Goal: Answer question/provide support

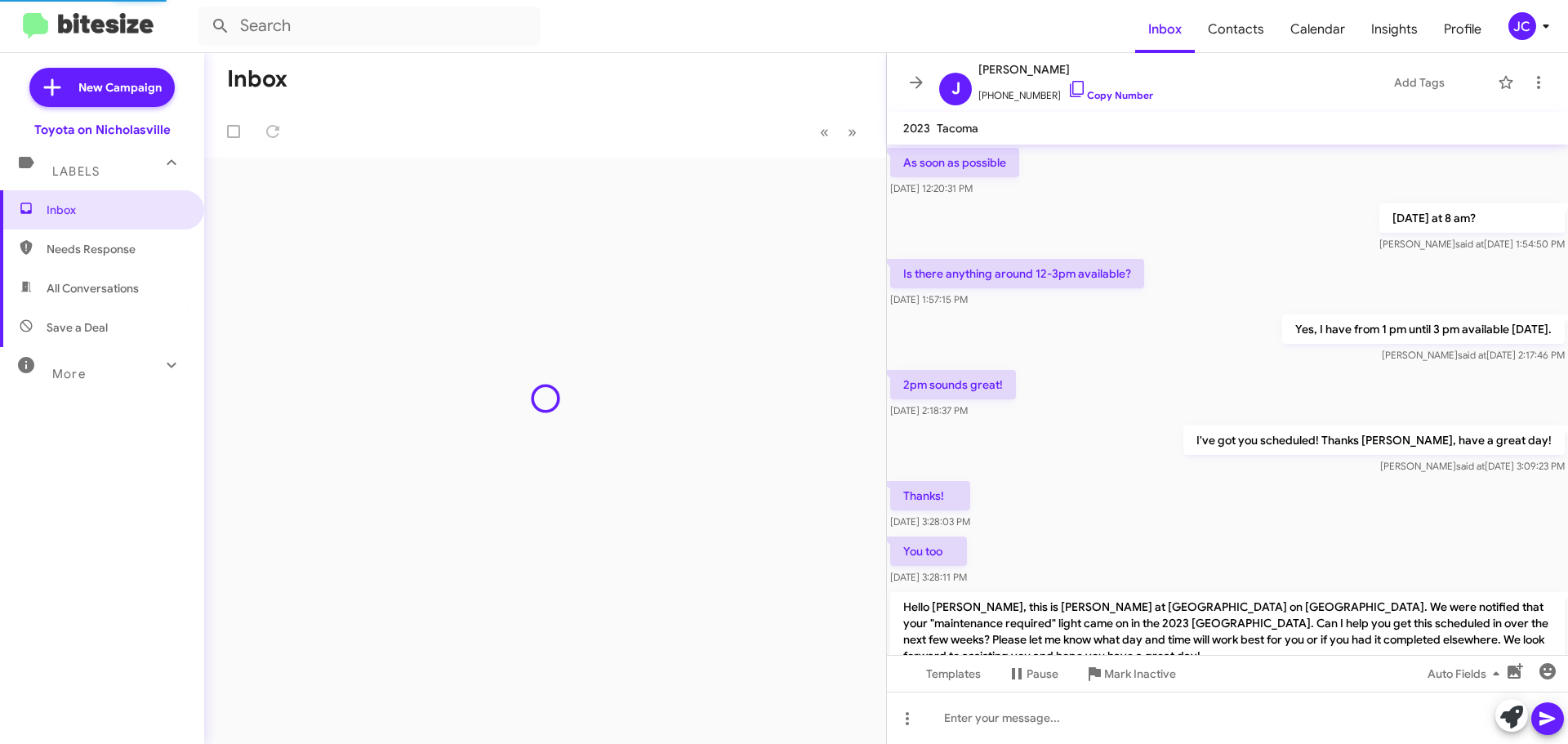
scroll to position [731, 0]
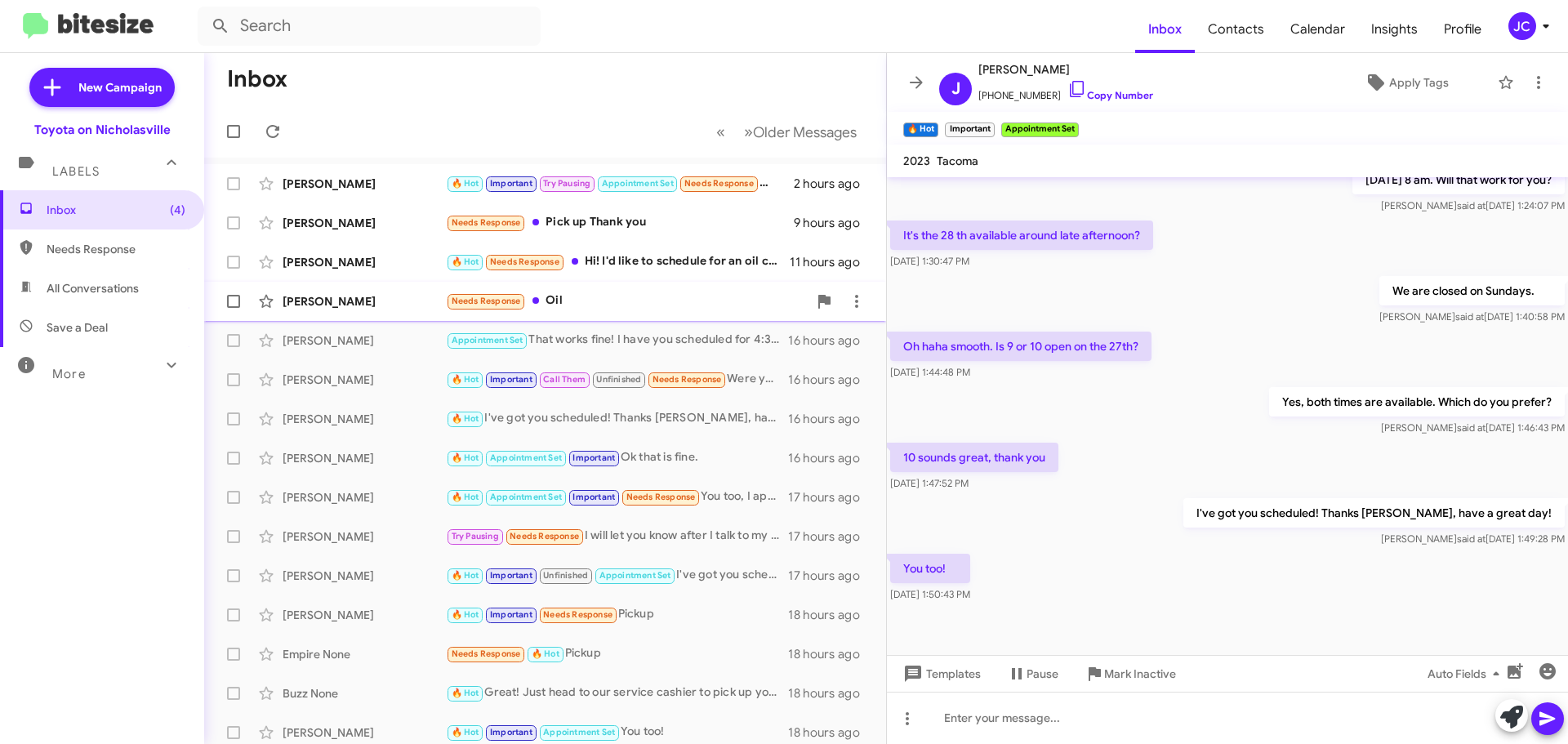
drag, startPoint x: 353, startPoint y: 301, endPoint x: 361, endPoint y: 307, distance: 10.0
click at [353, 301] on div "[PERSON_NAME]" at bounding box center [364, 301] width 164 height 16
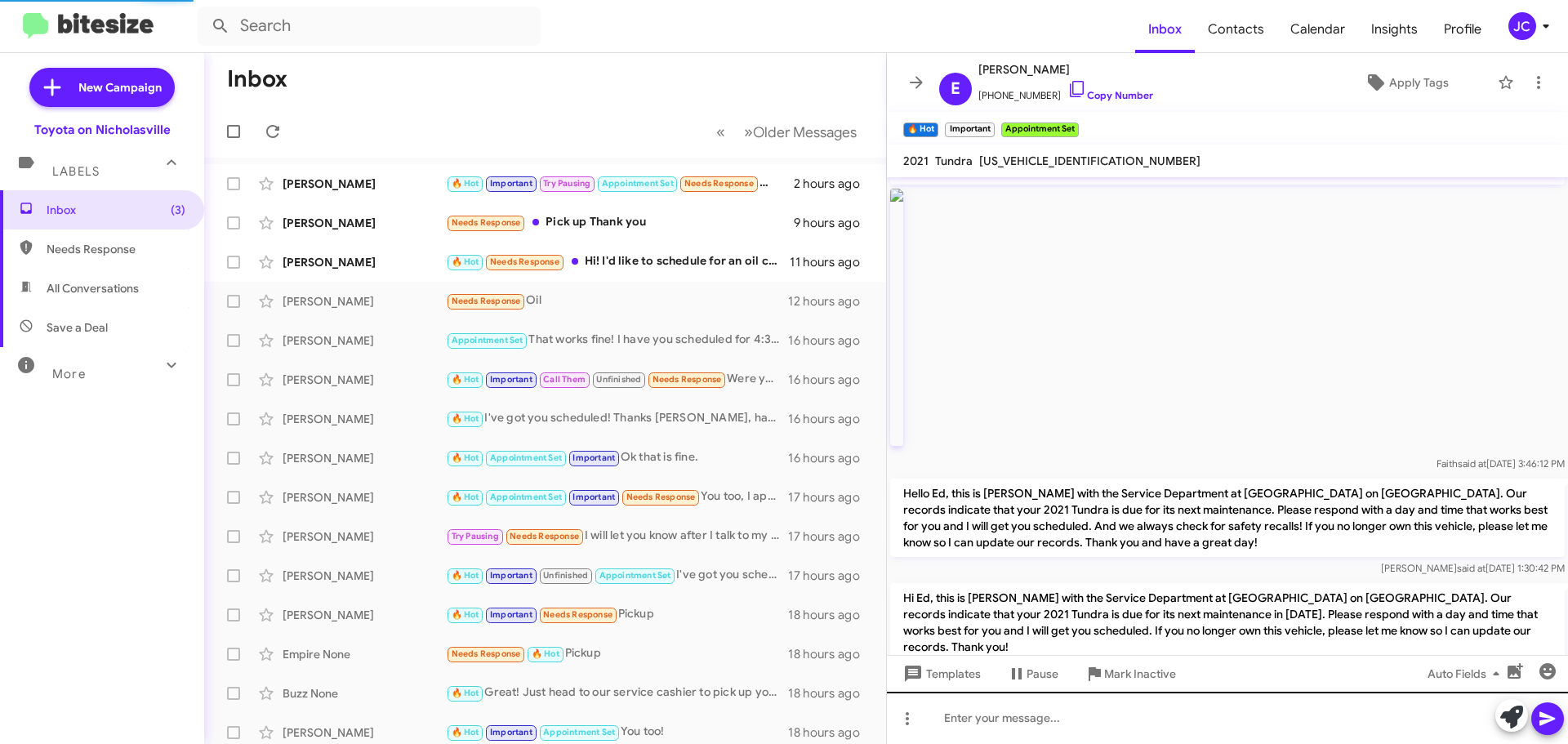
scroll to position [1643, 0]
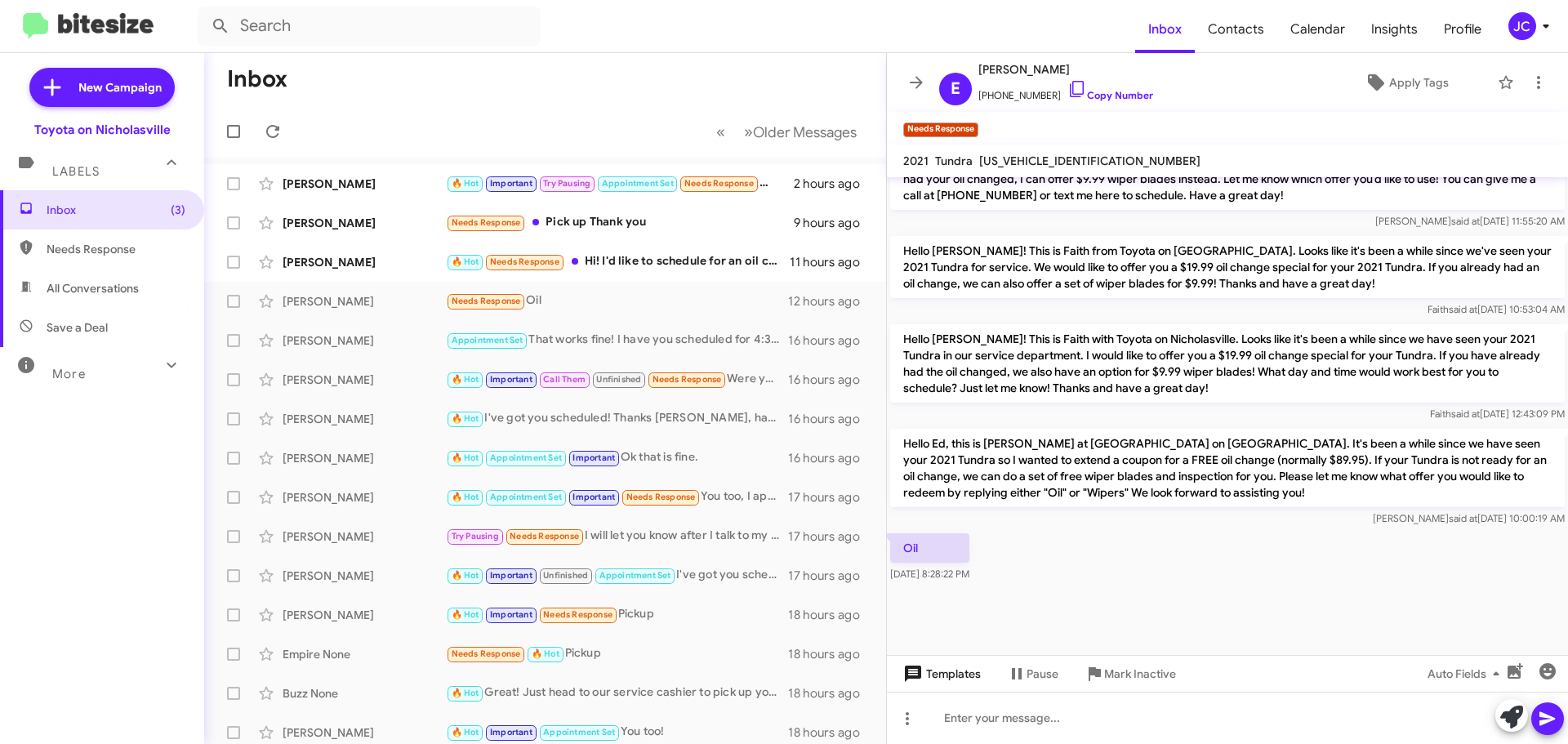
click at [962, 667] on span "Templates" at bounding box center [940, 673] width 80 height 29
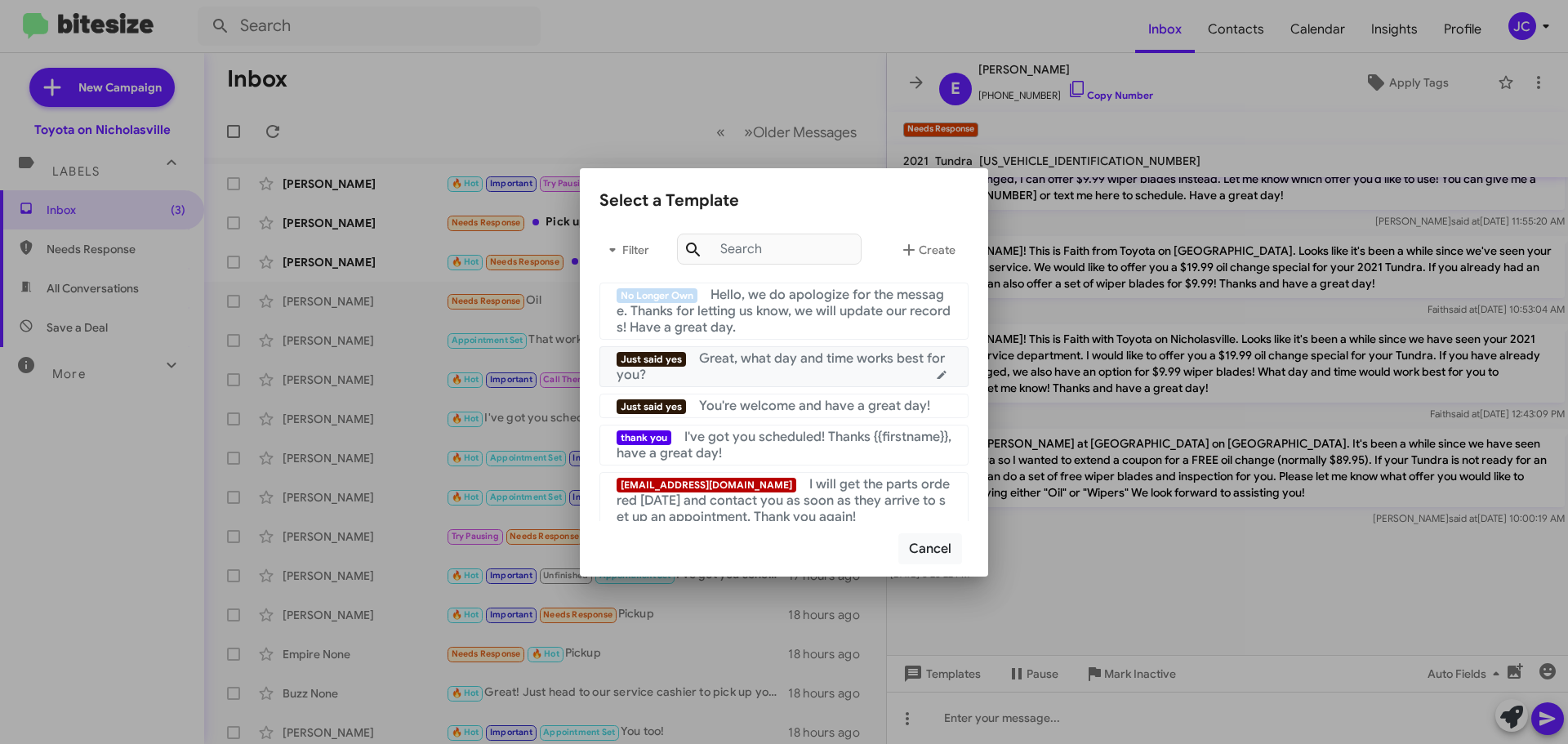
click at [745, 365] on span "Great, what day and time works best for you?" at bounding box center [780, 366] width 329 height 33
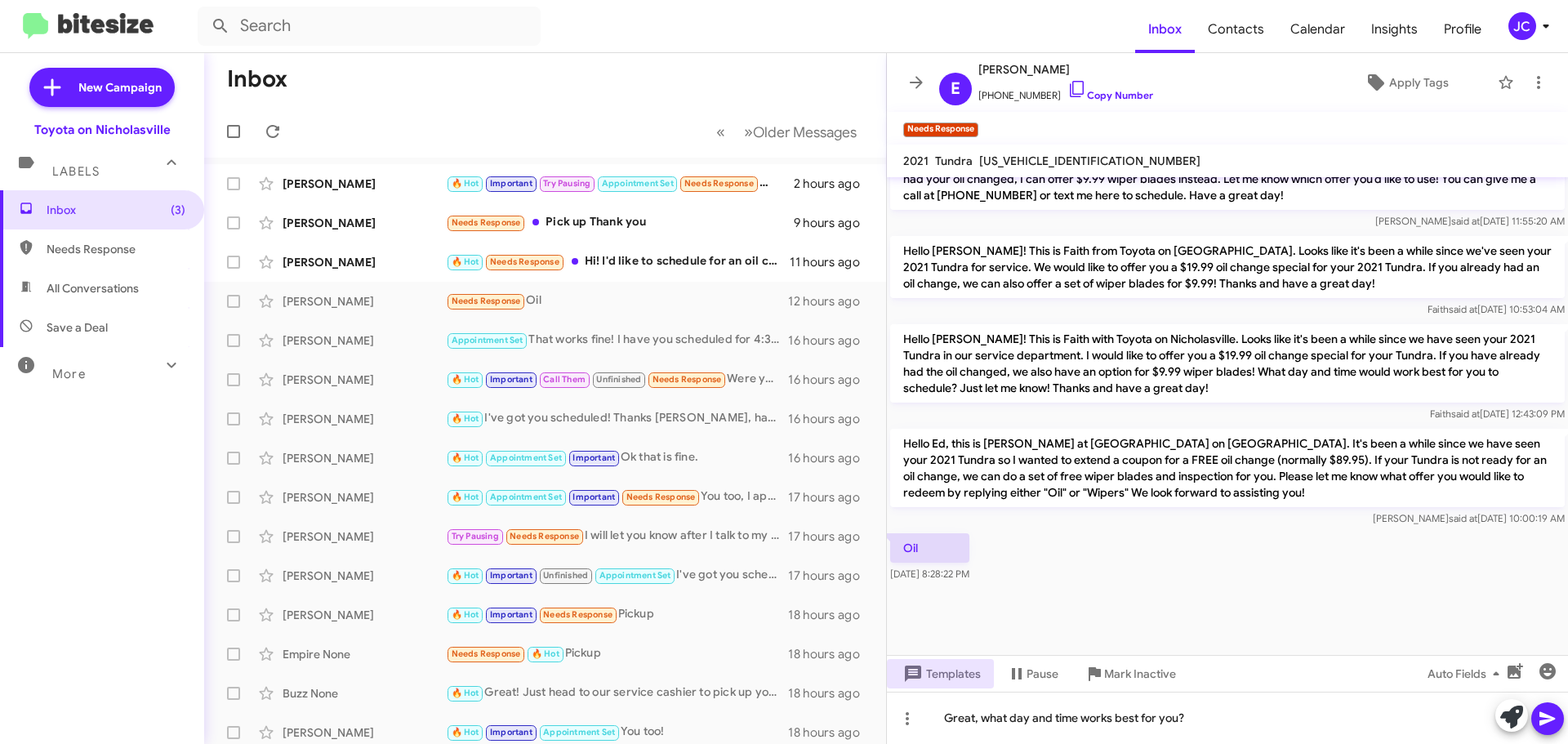
click at [1550, 717] on icon at bounding box center [1547, 718] width 15 height 14
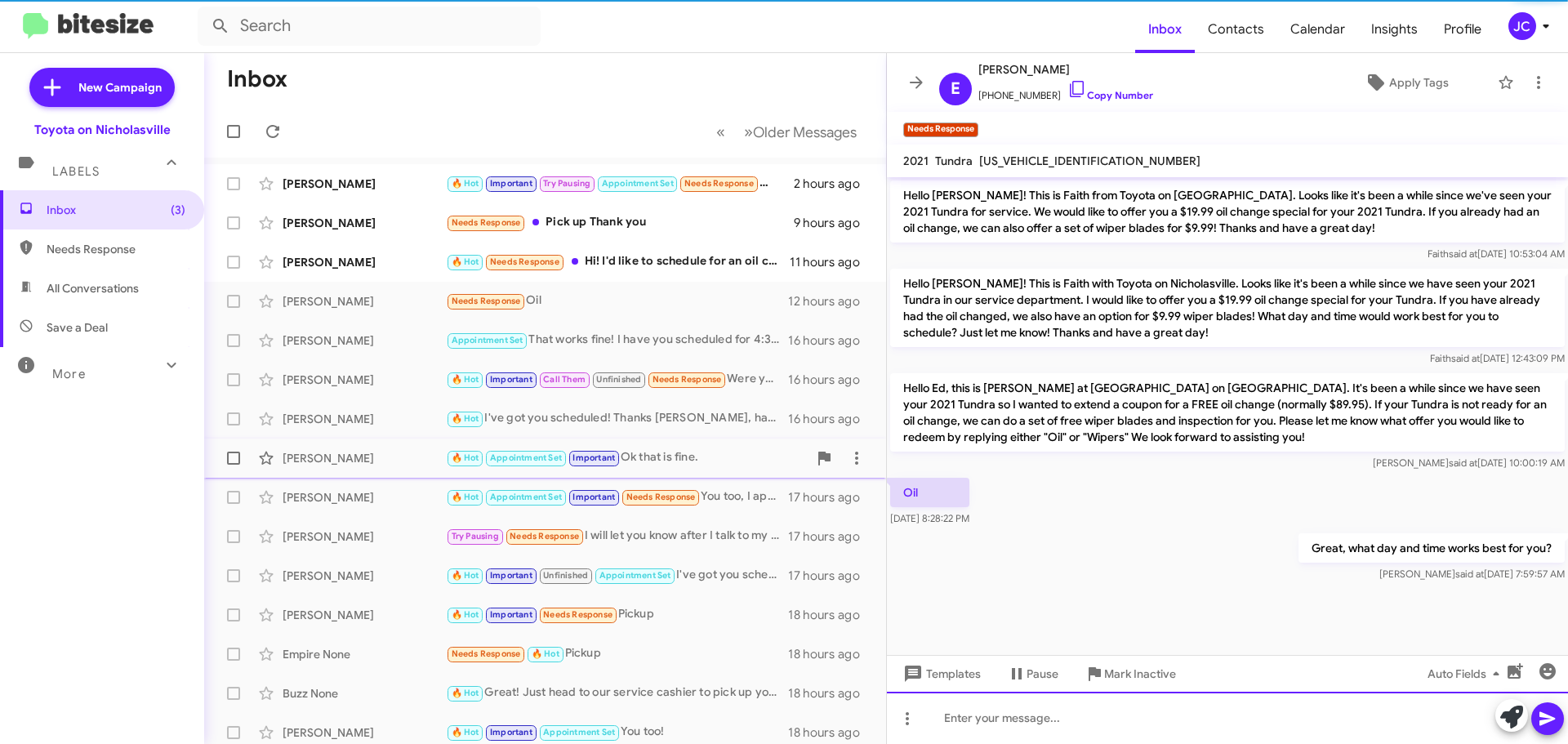
scroll to position [1703, 0]
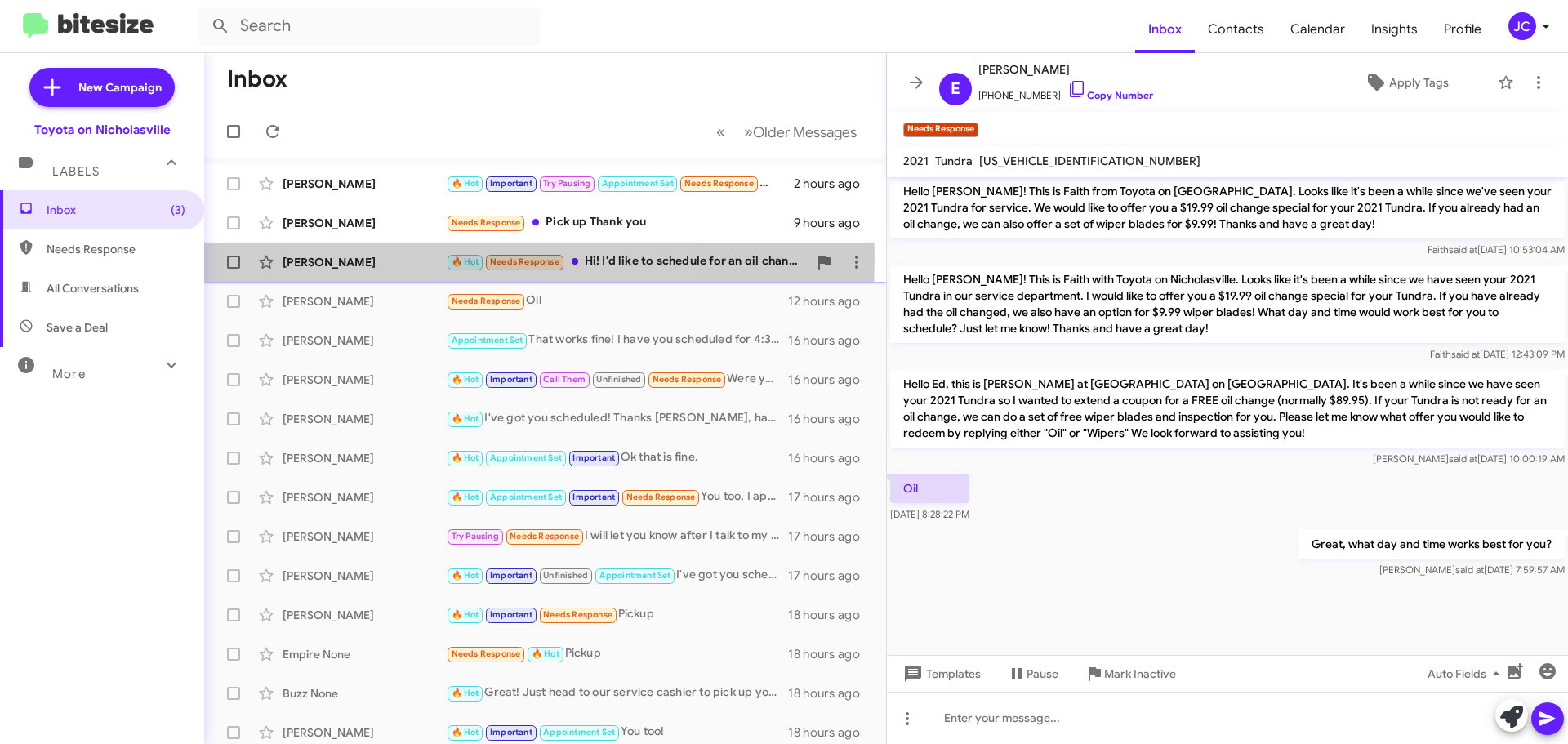
click at [369, 258] on div "[PERSON_NAME]" at bounding box center [364, 261] width 164 height 16
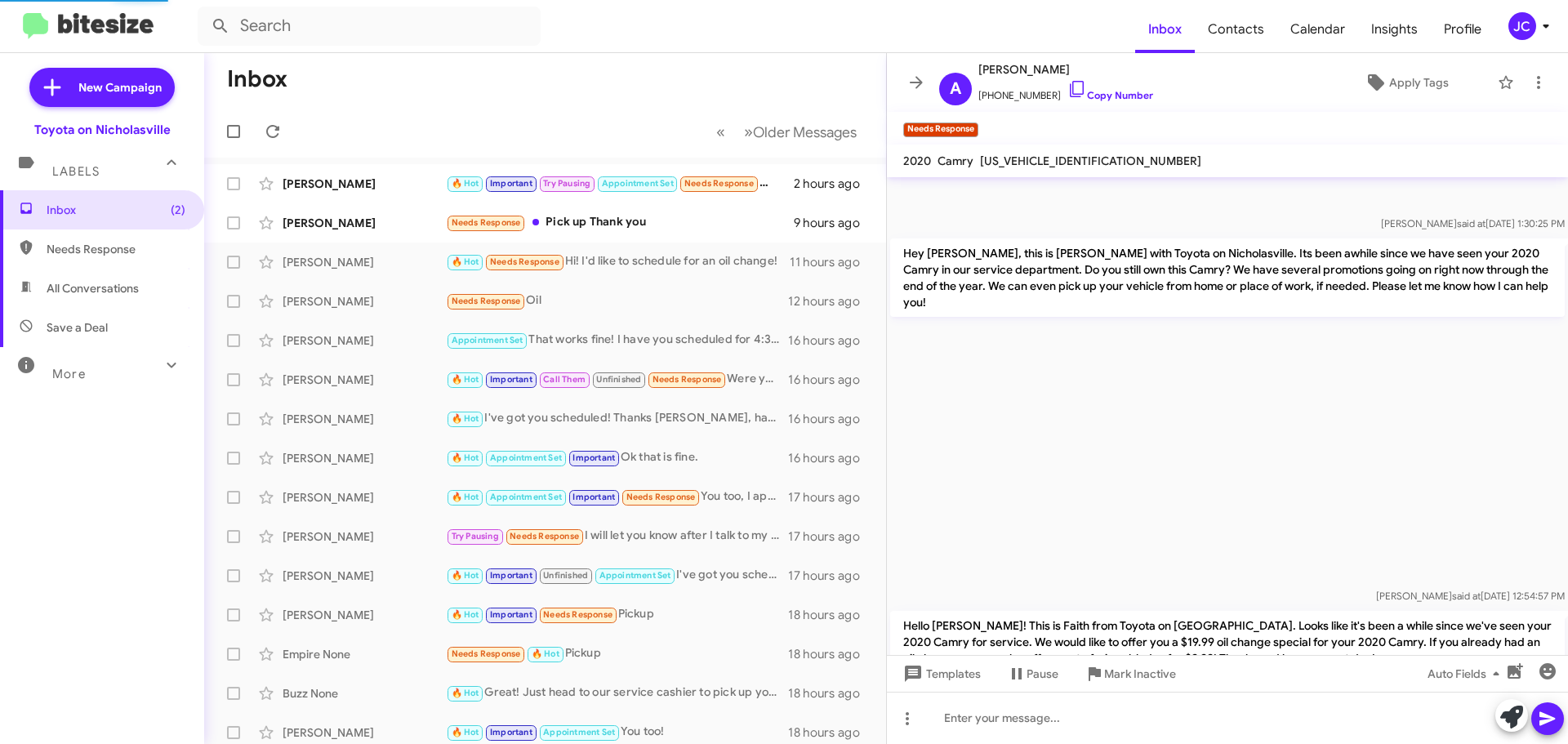
scroll to position [2365, 0]
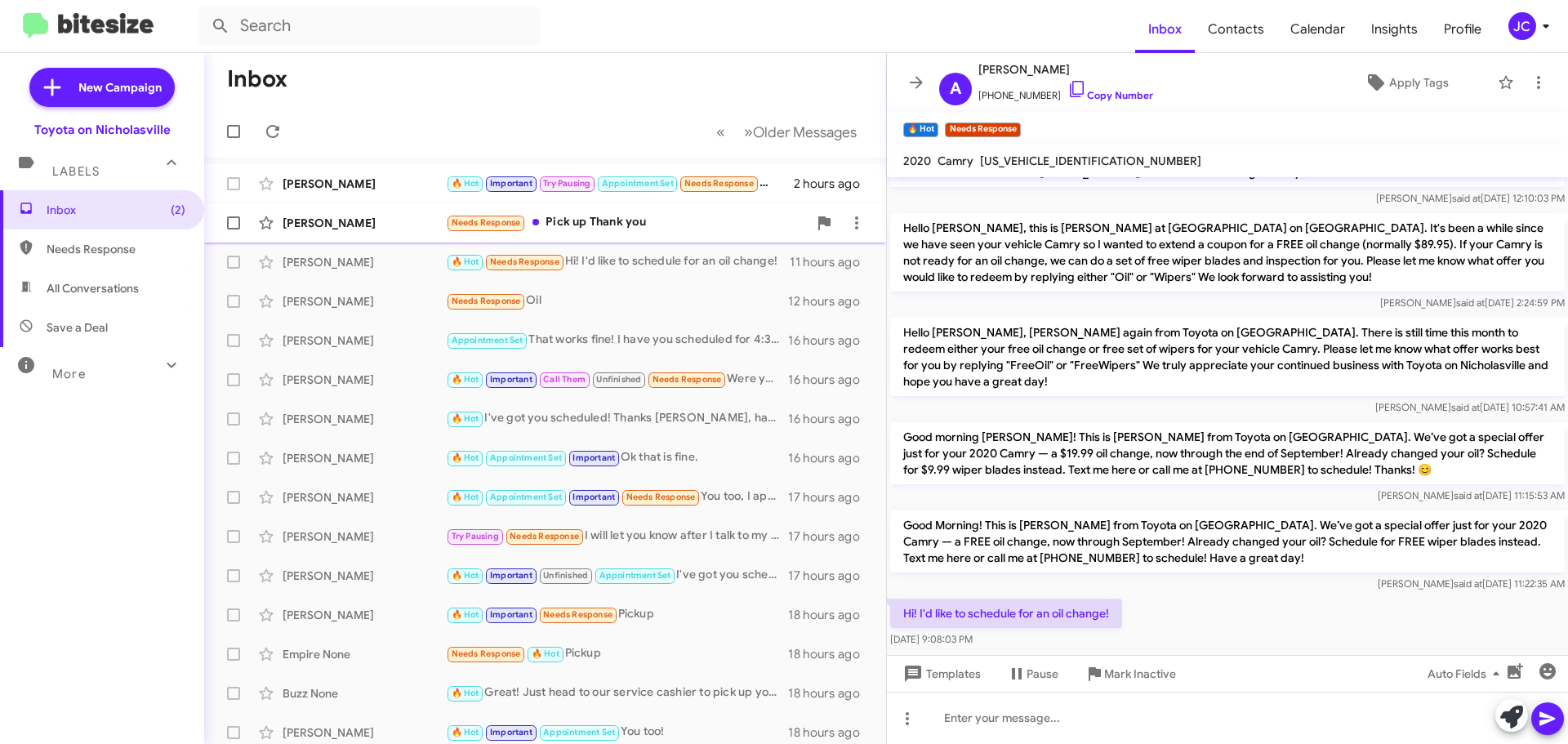
drag, startPoint x: 238, startPoint y: 258, endPoint x: 246, endPoint y: 233, distance: 26.2
click at [238, 258] on span at bounding box center [234, 262] width 13 height 13
click at [234, 269] on input "checkbox" at bounding box center [233, 269] width 1 height 1
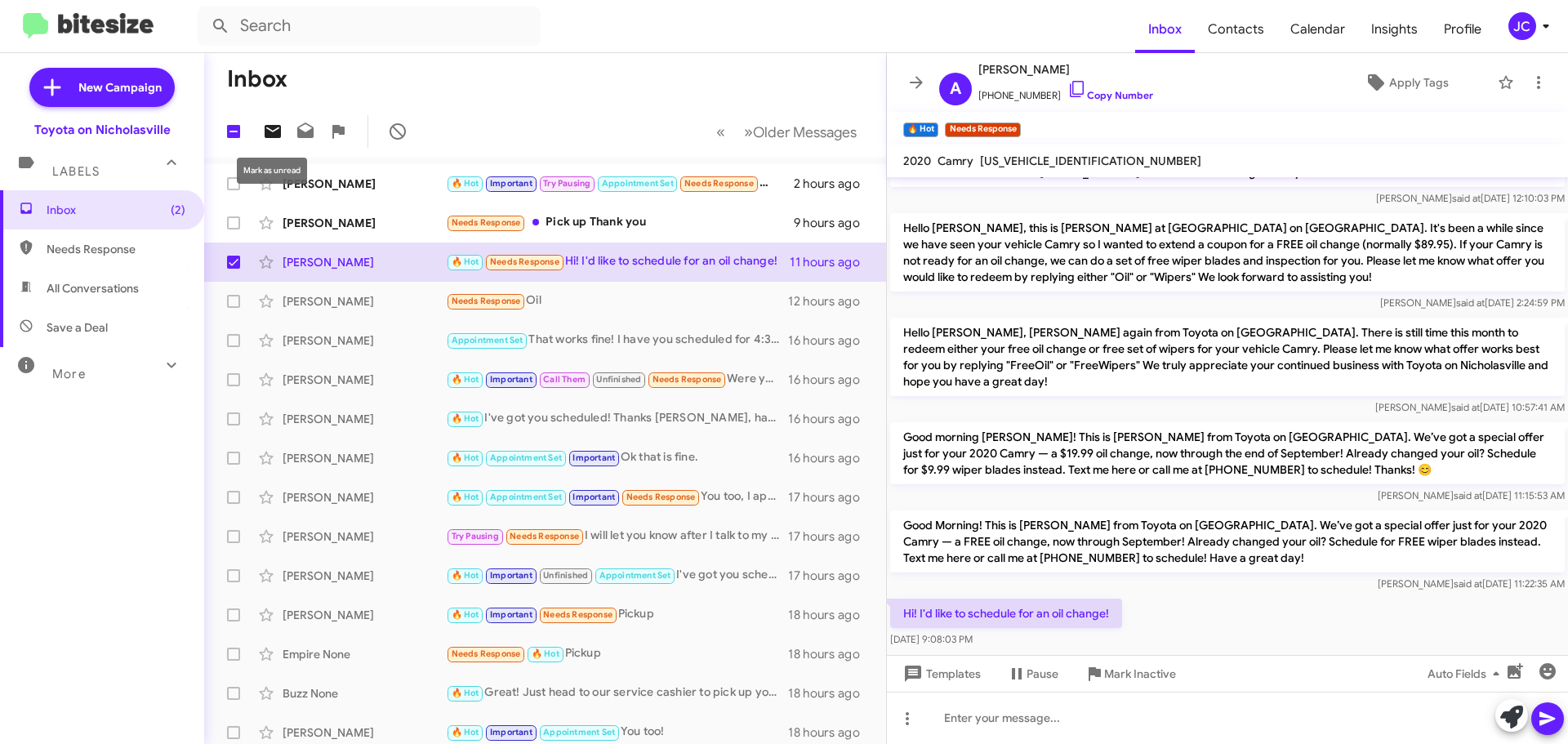
click at [274, 128] on icon at bounding box center [273, 132] width 16 height 13
click at [345, 227] on div "[PERSON_NAME]" at bounding box center [364, 222] width 164 height 16
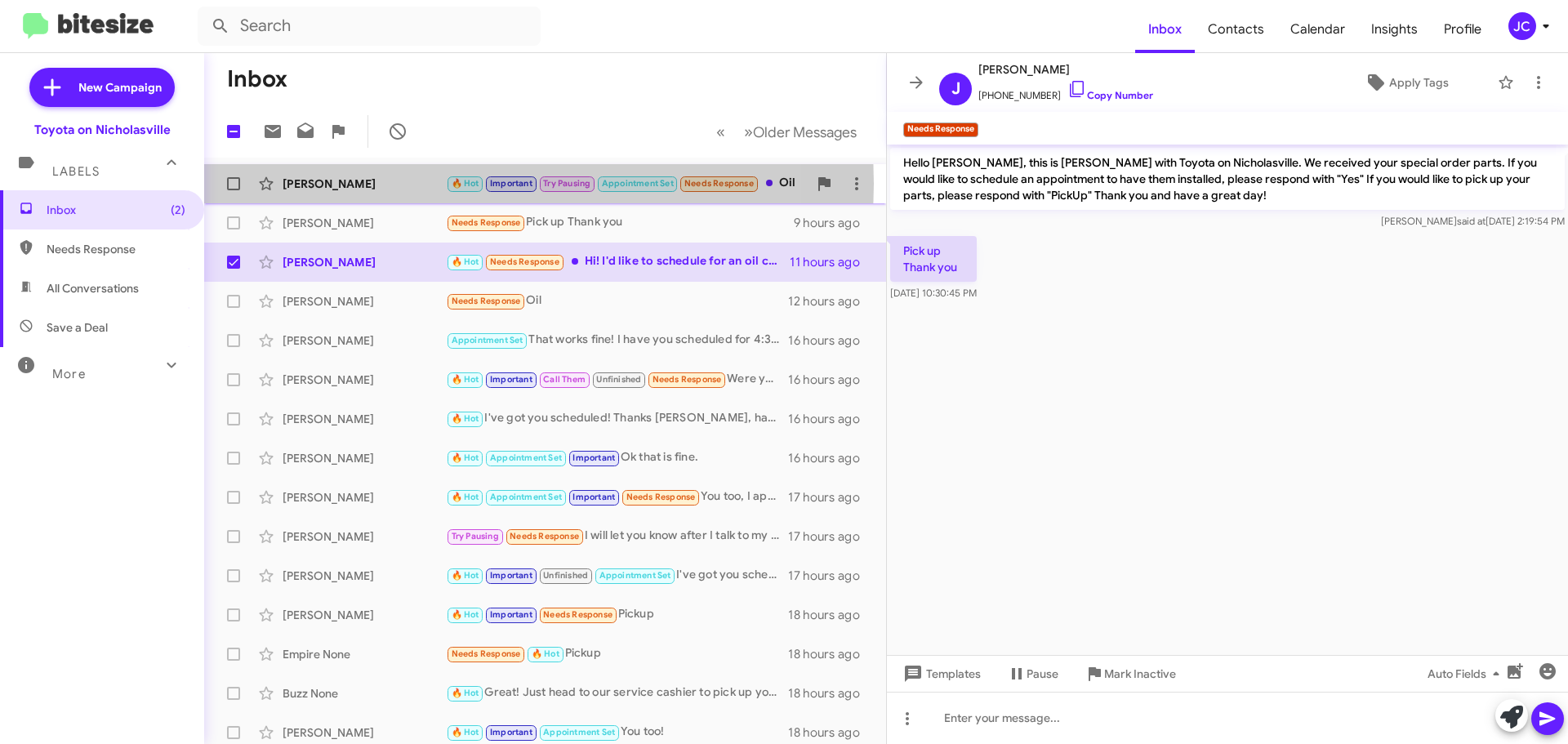
click at [318, 184] on div "[PERSON_NAME]" at bounding box center [364, 183] width 164 height 16
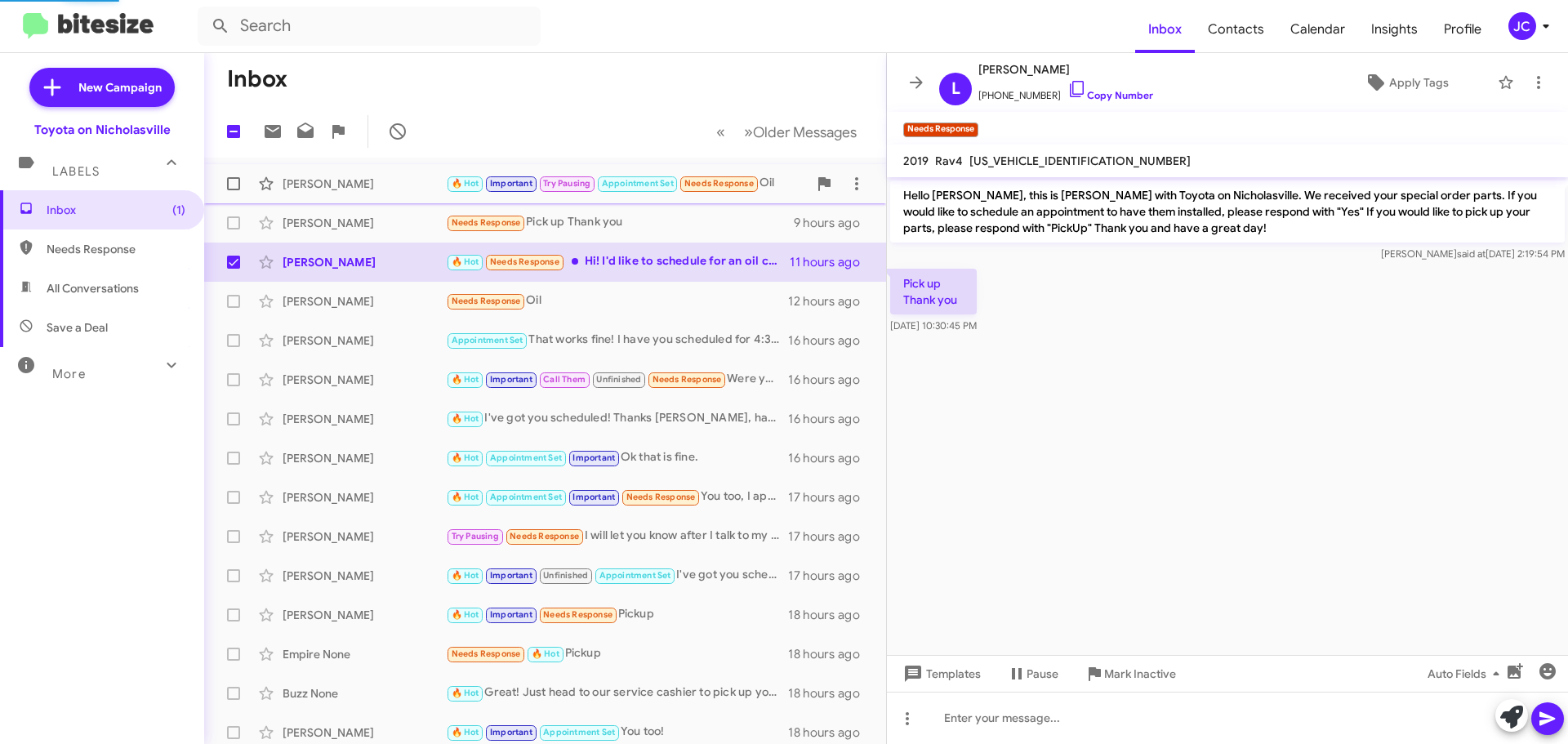
scroll to position [1740, 0]
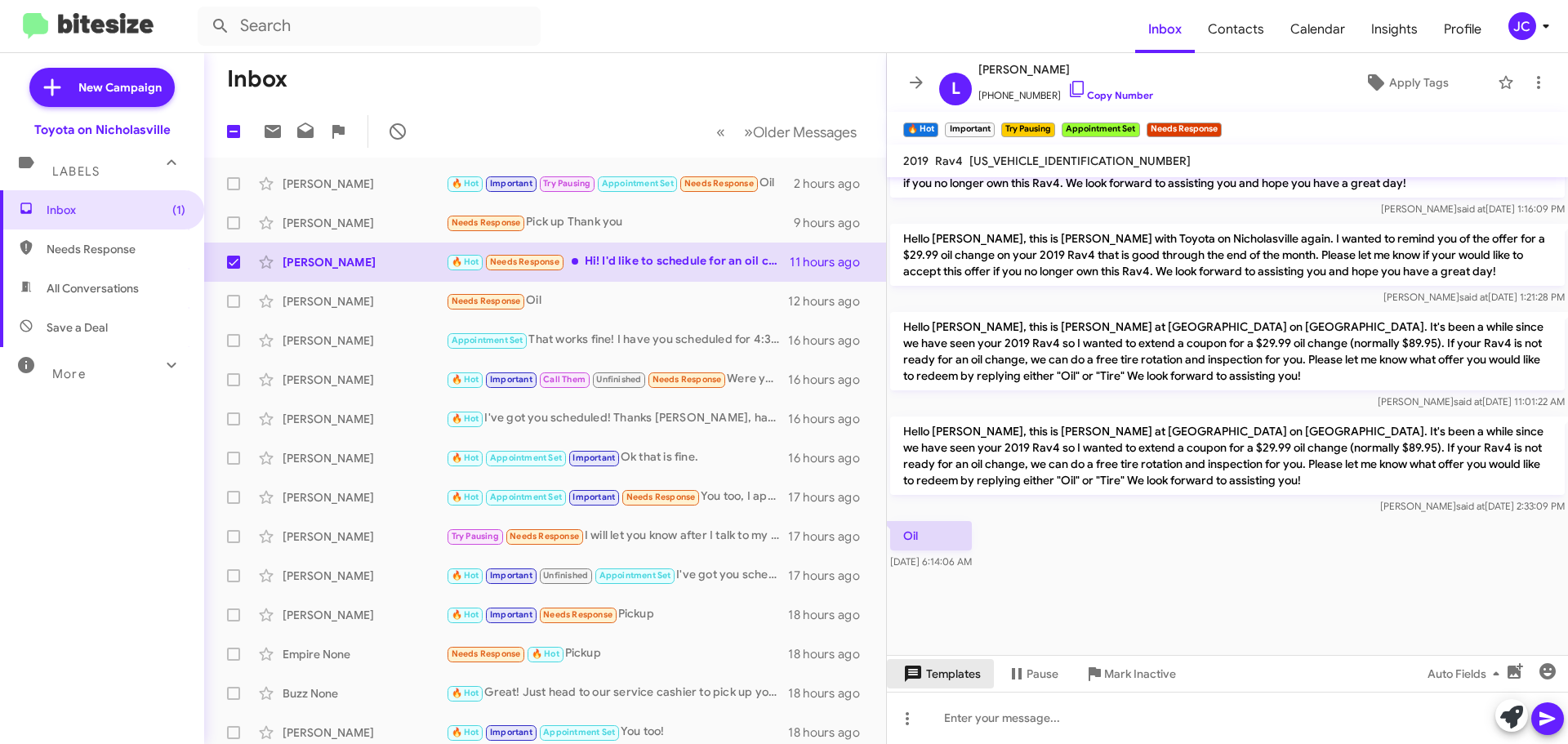
click at [954, 673] on span "Templates" at bounding box center [940, 673] width 80 height 29
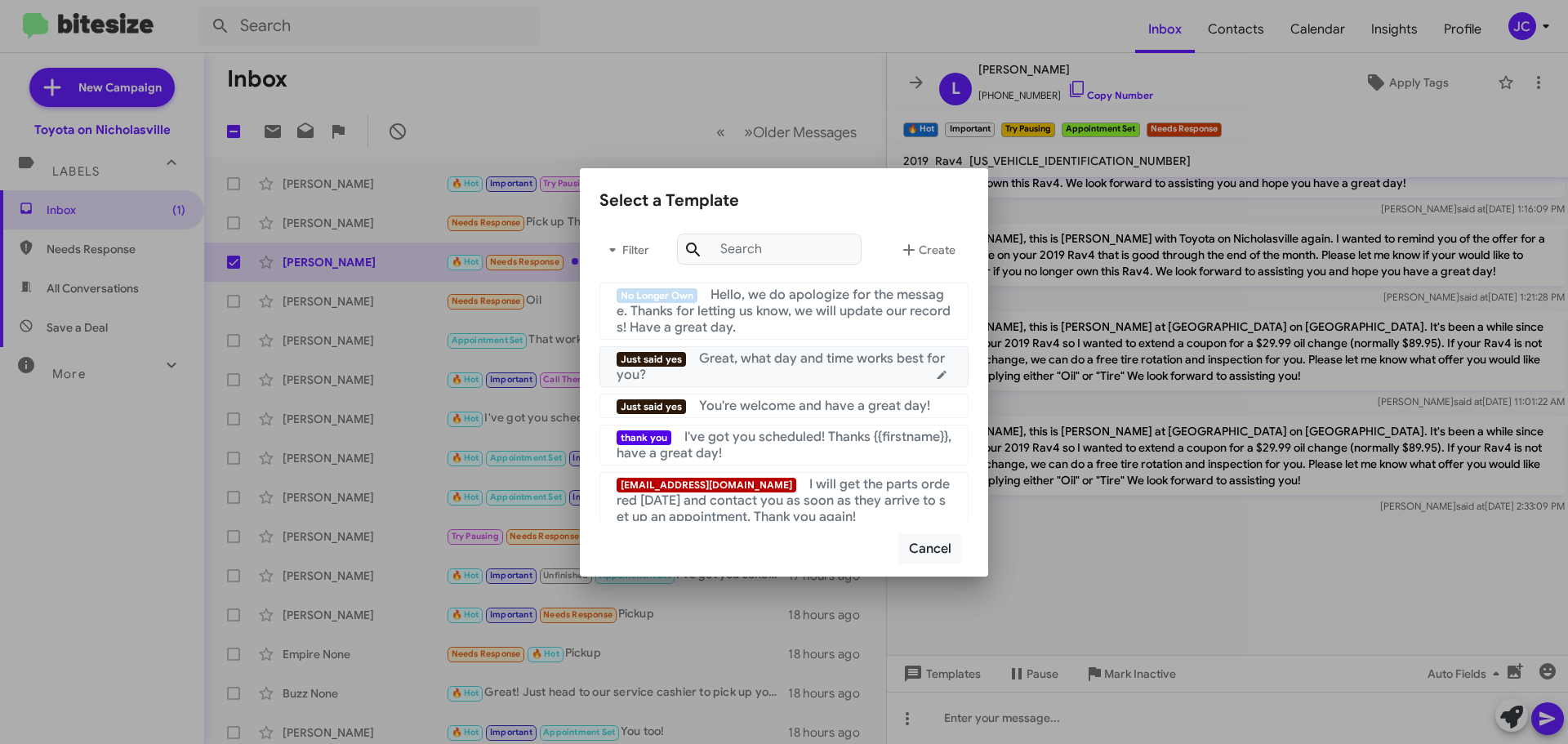
click at [752, 362] on span "Great, what day and time works best for you?" at bounding box center [780, 366] width 329 height 33
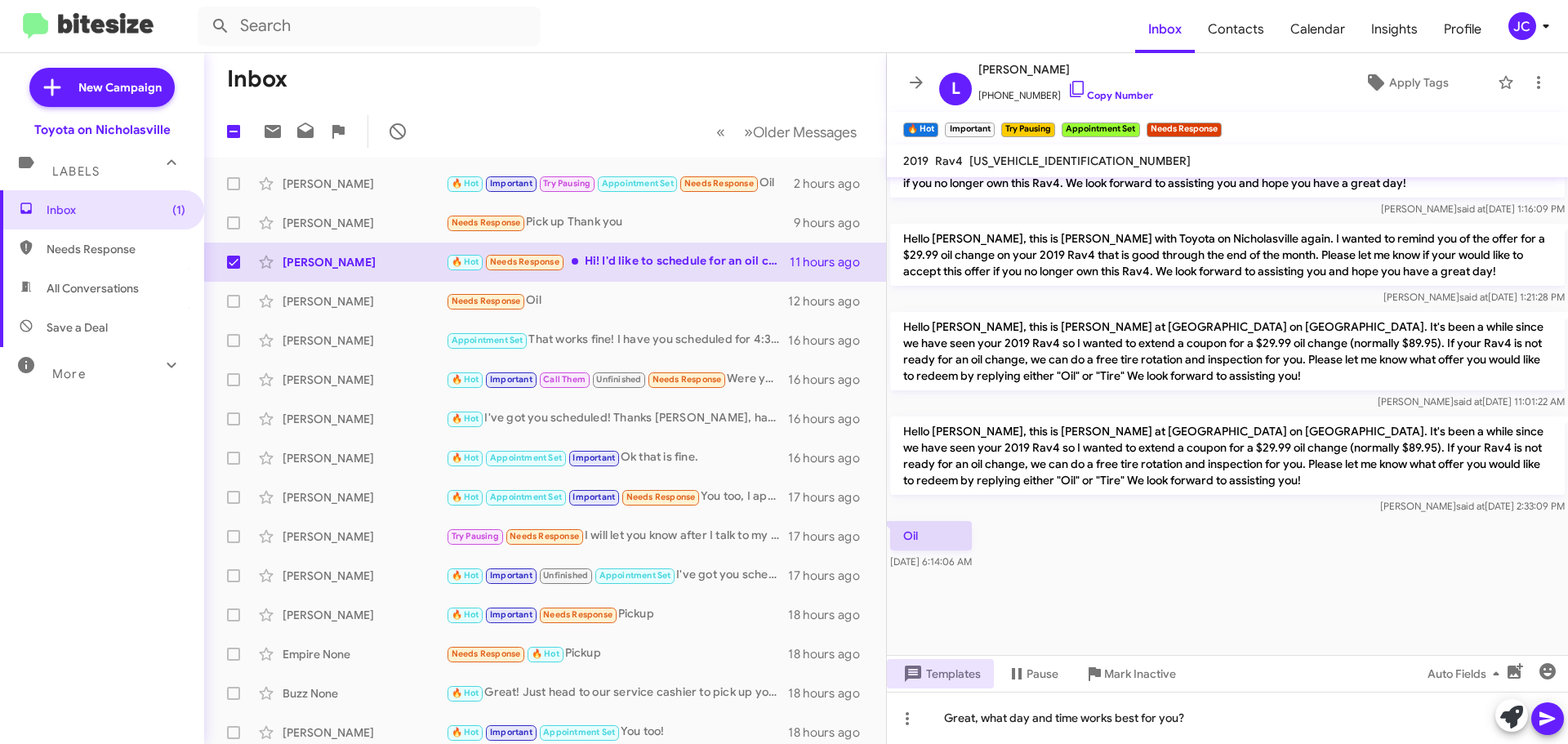
click at [1557, 722] on icon at bounding box center [1547, 718] width 20 height 20
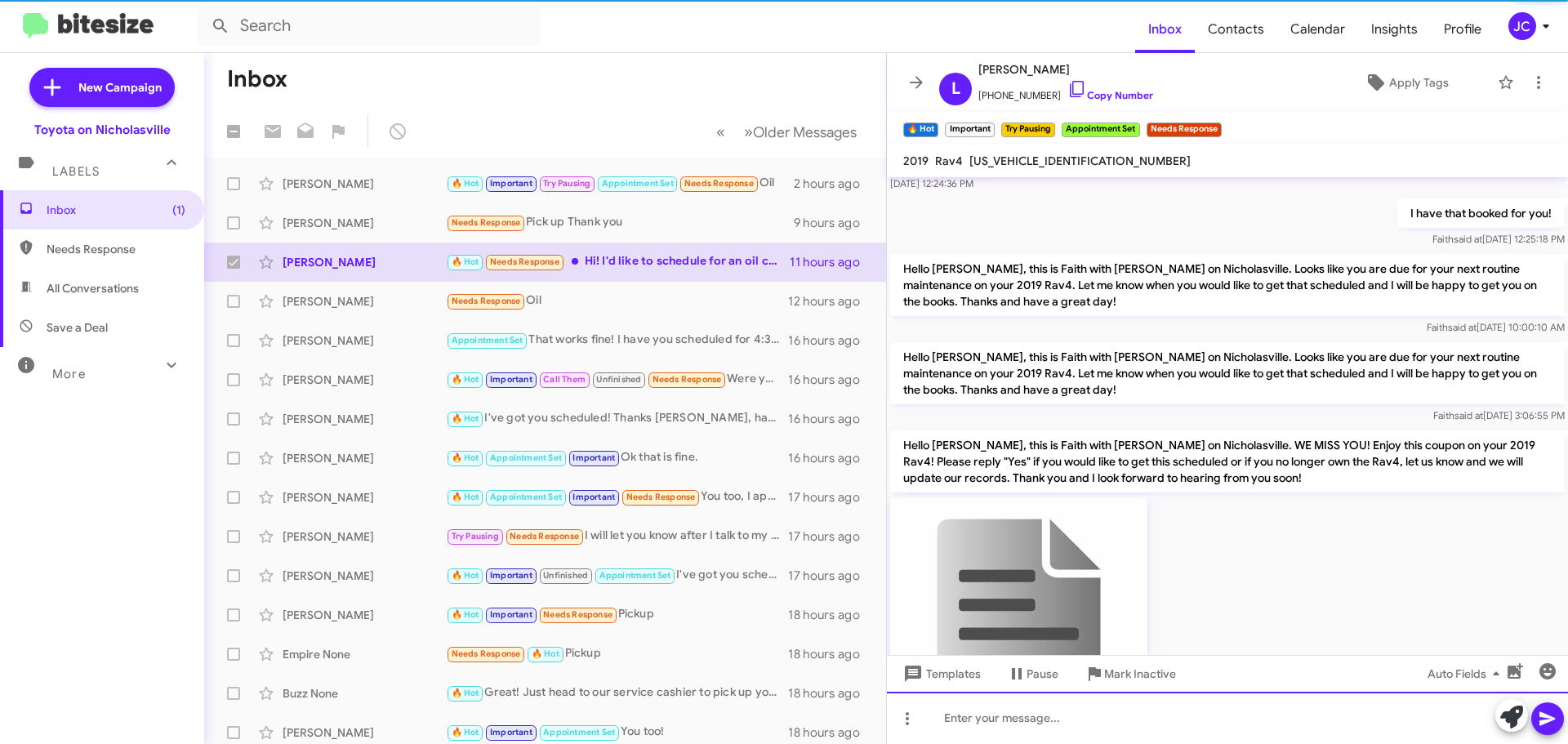
checkbox input "false"
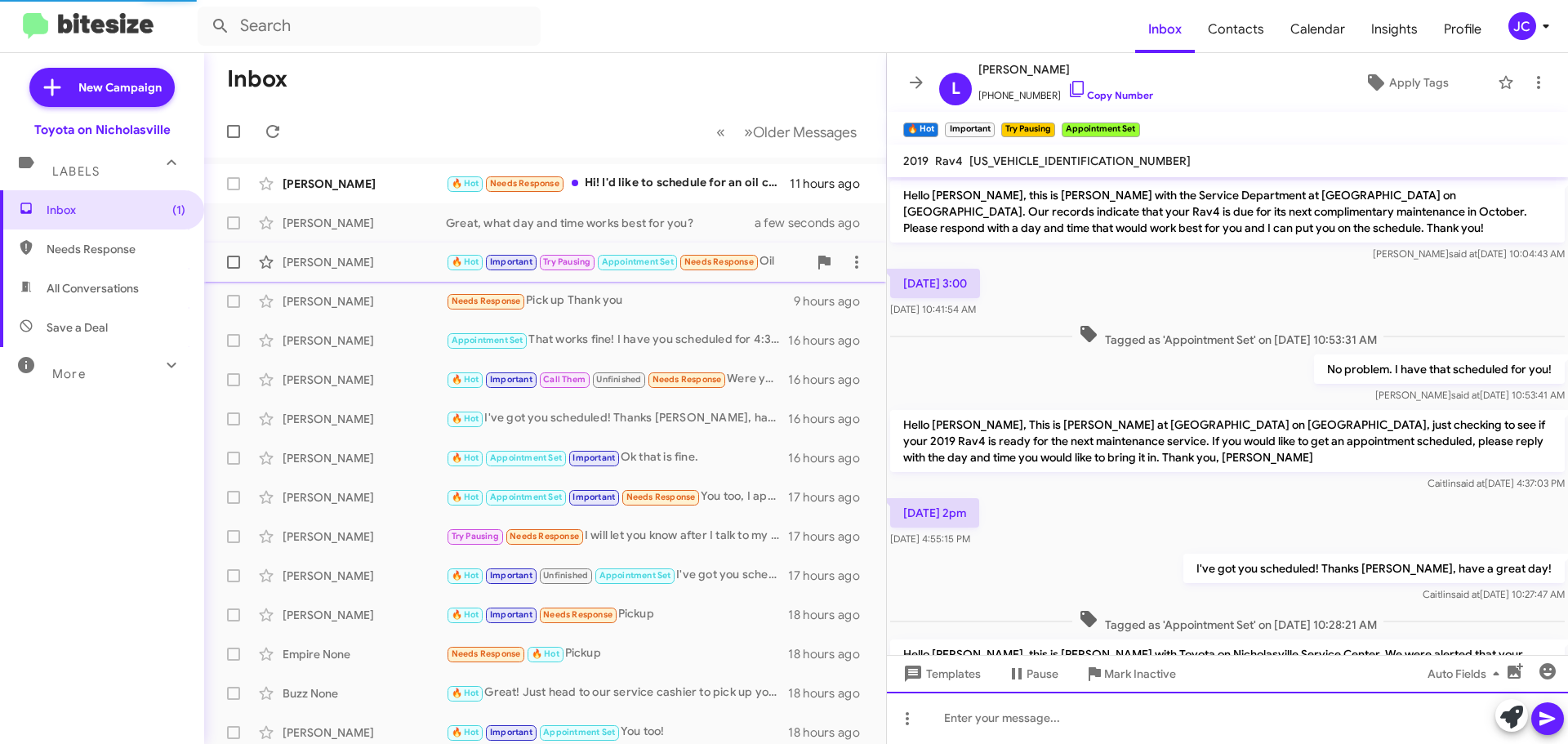
scroll to position [81, 0]
